Goal: Task Accomplishment & Management: Use online tool/utility

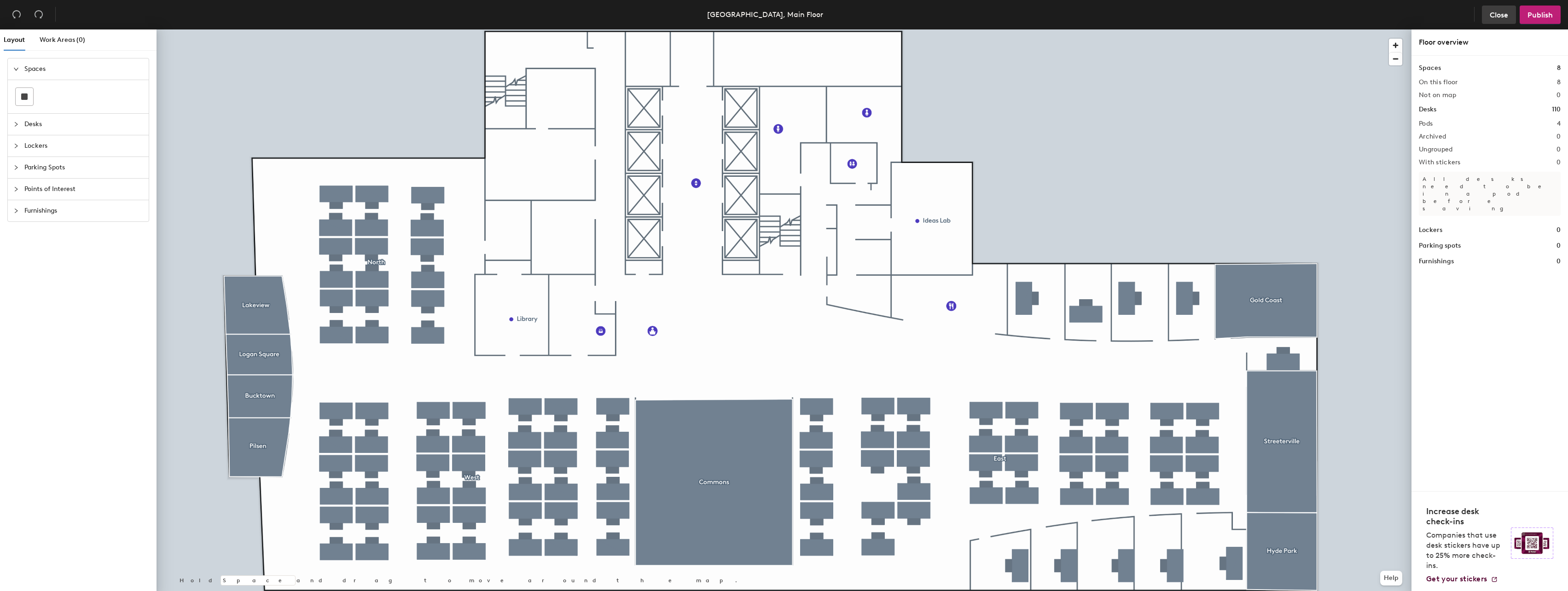
click at [1499, 15] on span "Close" at bounding box center [1499, 15] width 19 height 9
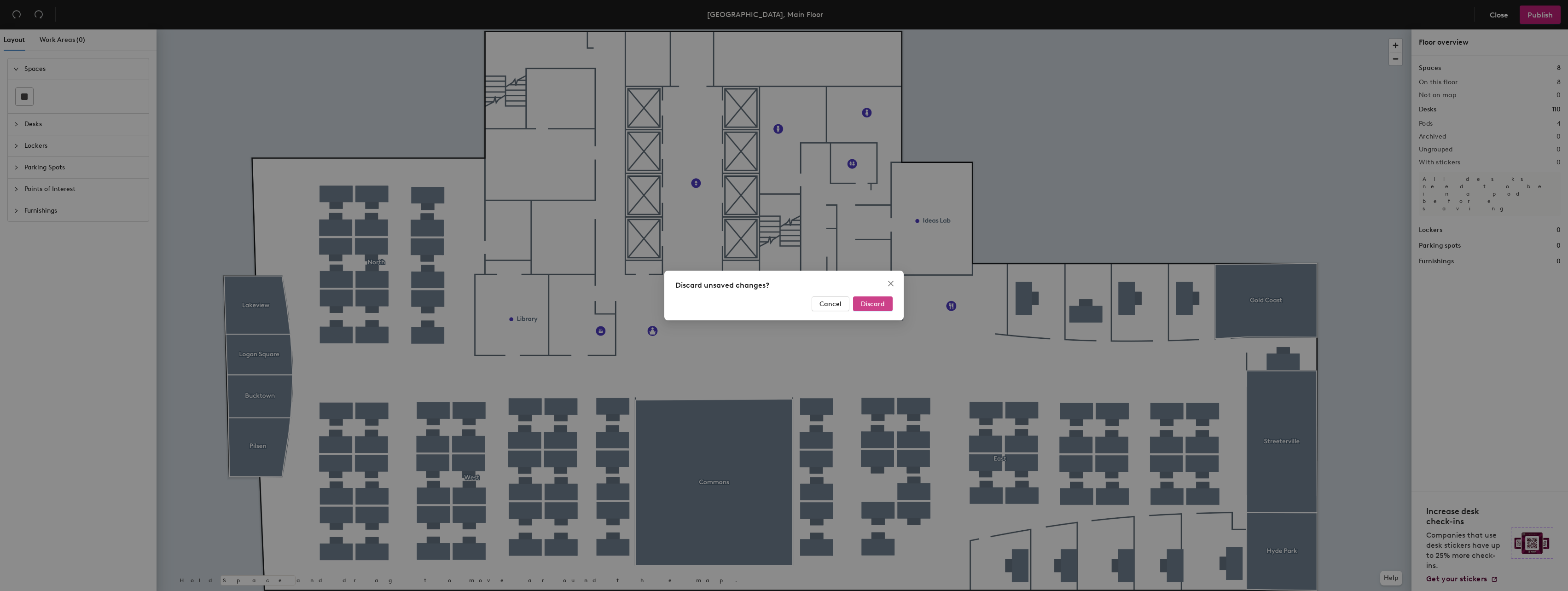
click at [880, 306] on span "Discard" at bounding box center [872, 304] width 24 height 8
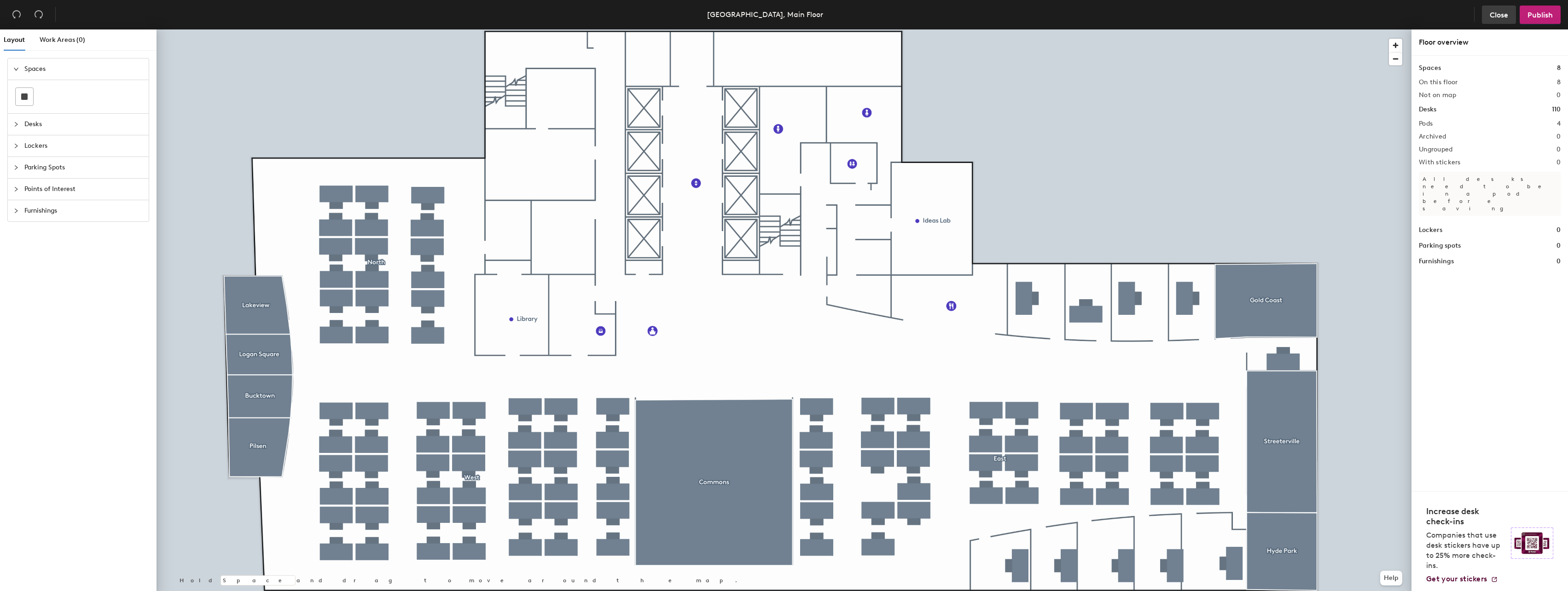
click at [1509, 14] on button "Close" at bounding box center [1499, 15] width 34 height 19
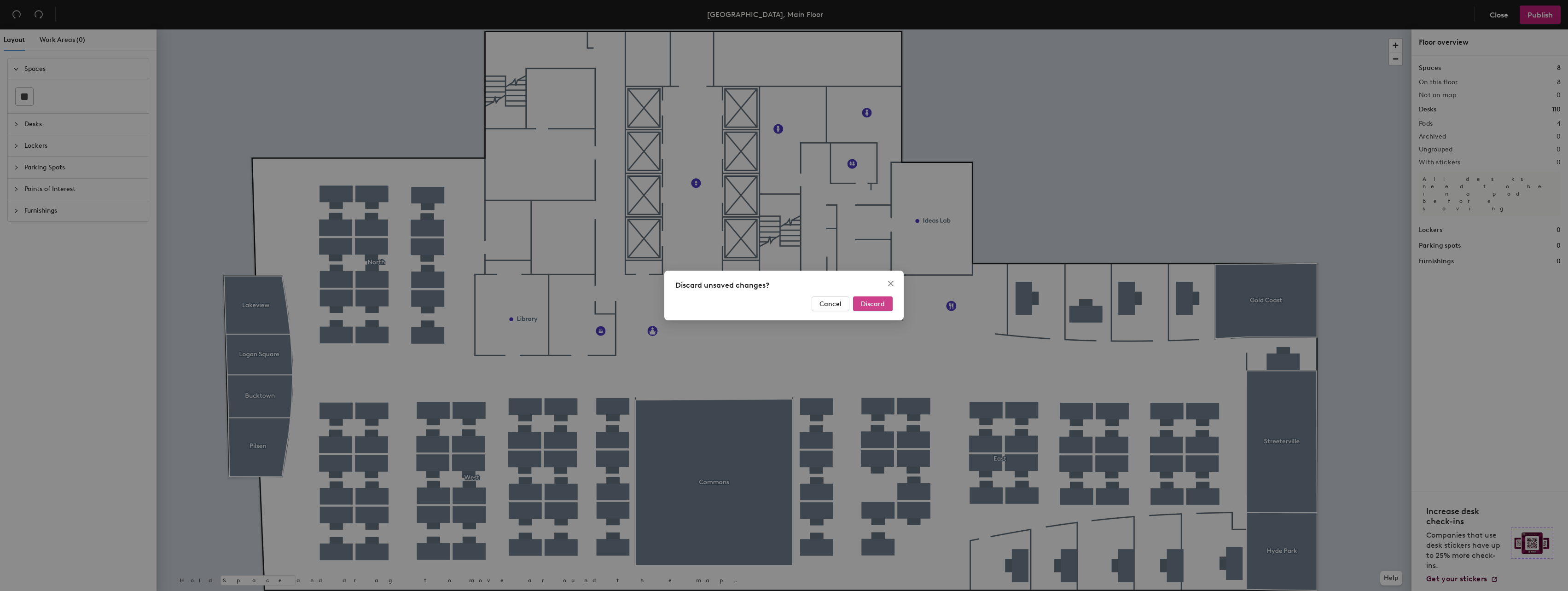
click at [871, 304] on span "Discard" at bounding box center [872, 304] width 24 height 8
